Goal: Task Accomplishment & Management: Complete application form

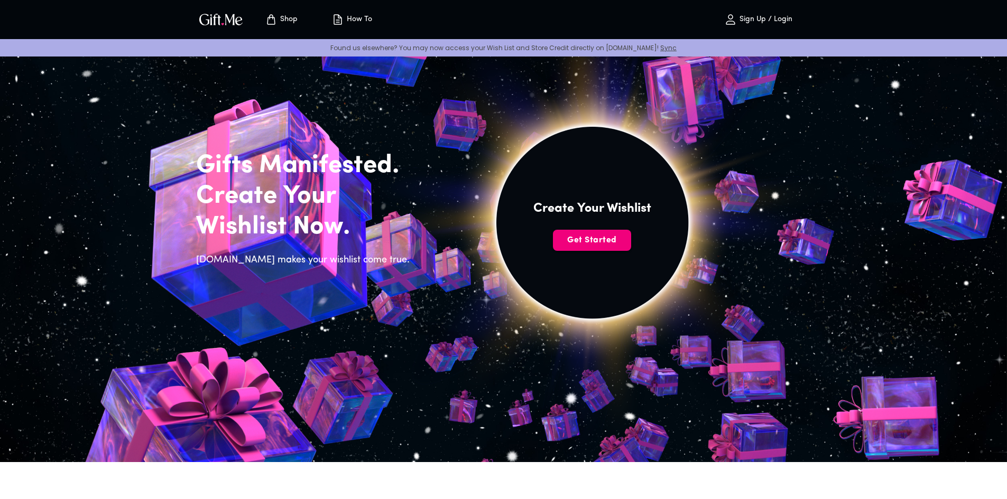
click at [609, 237] on span "Get Started" at bounding box center [592, 241] width 78 height 12
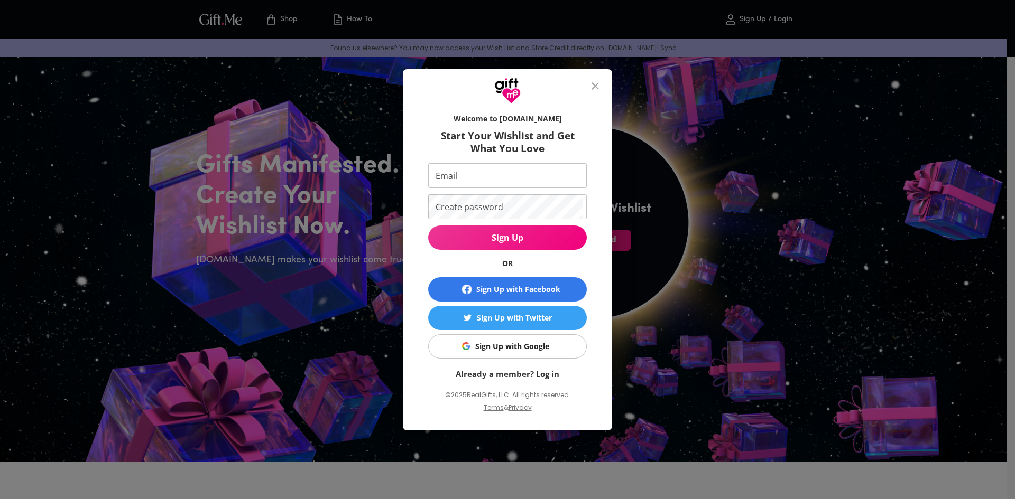
click at [548, 347] on div "Sign Up with Google" at bounding box center [512, 347] width 74 height 12
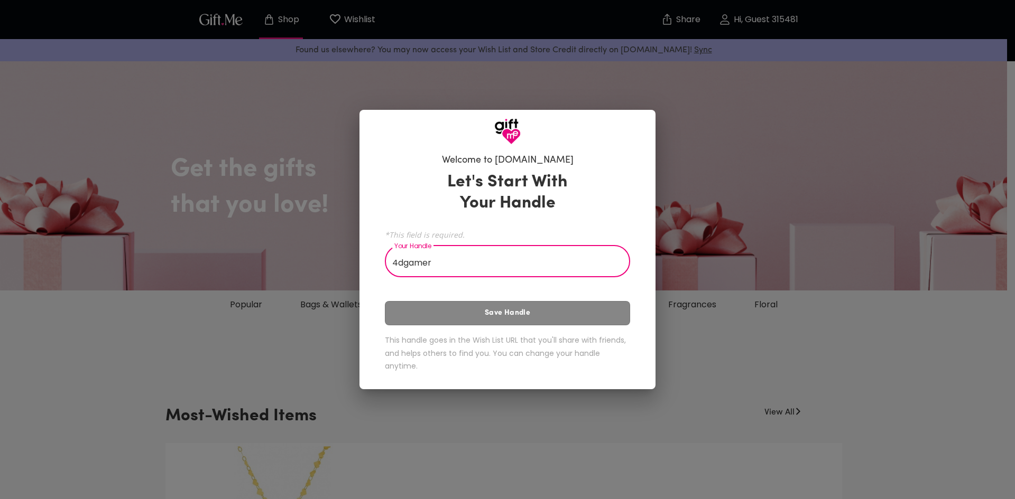
type input "4dgamer"
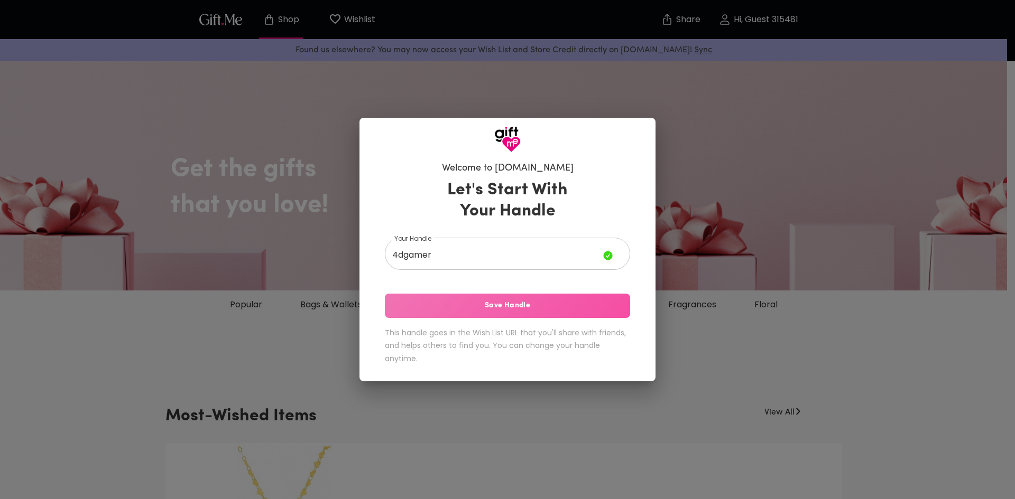
click at [537, 298] on button "Save Handle" at bounding box center [507, 306] width 245 height 24
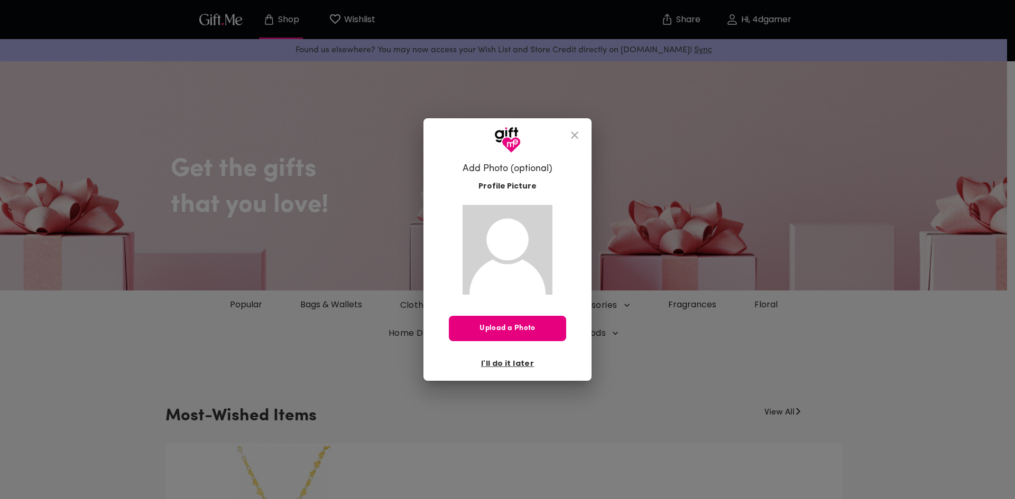
click at [571, 175] on div "Add Photo (optional) Profile Picture Upload a Photo I'll do it later" at bounding box center [507, 264] width 134 height 215
click at [572, 137] on icon "close" at bounding box center [574, 135] width 13 height 13
